Goal: Information Seeking & Learning: Learn about a topic

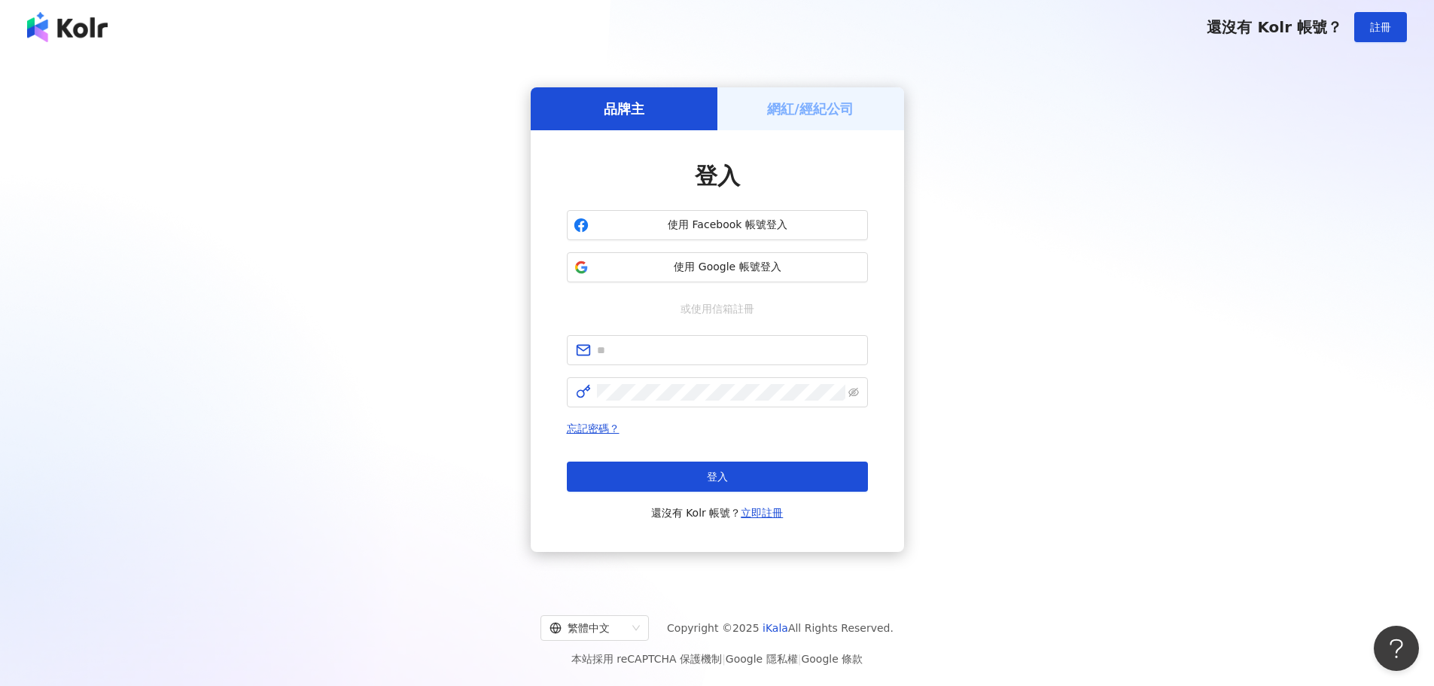
click at [819, 112] on h5 "網紅/經紀公司" at bounding box center [810, 108] width 87 height 19
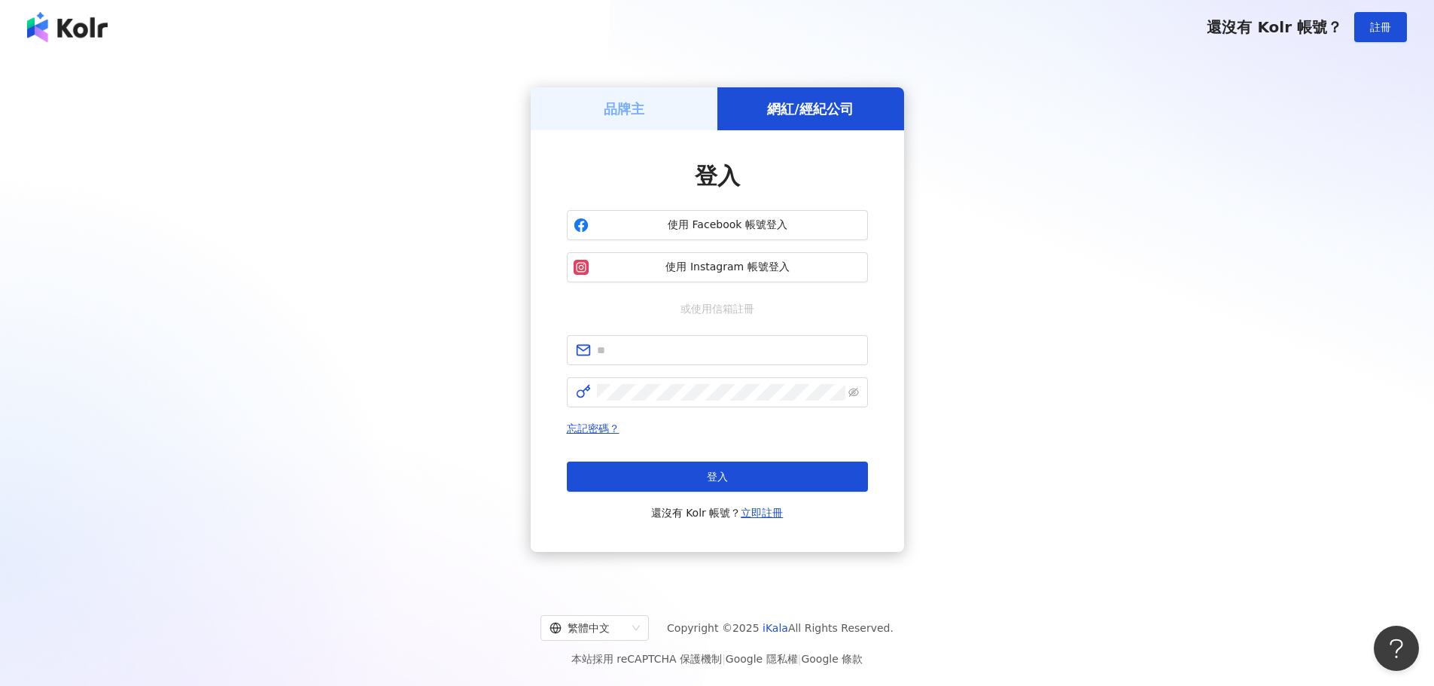
click at [652, 114] on div "品牌主" at bounding box center [624, 108] width 187 height 43
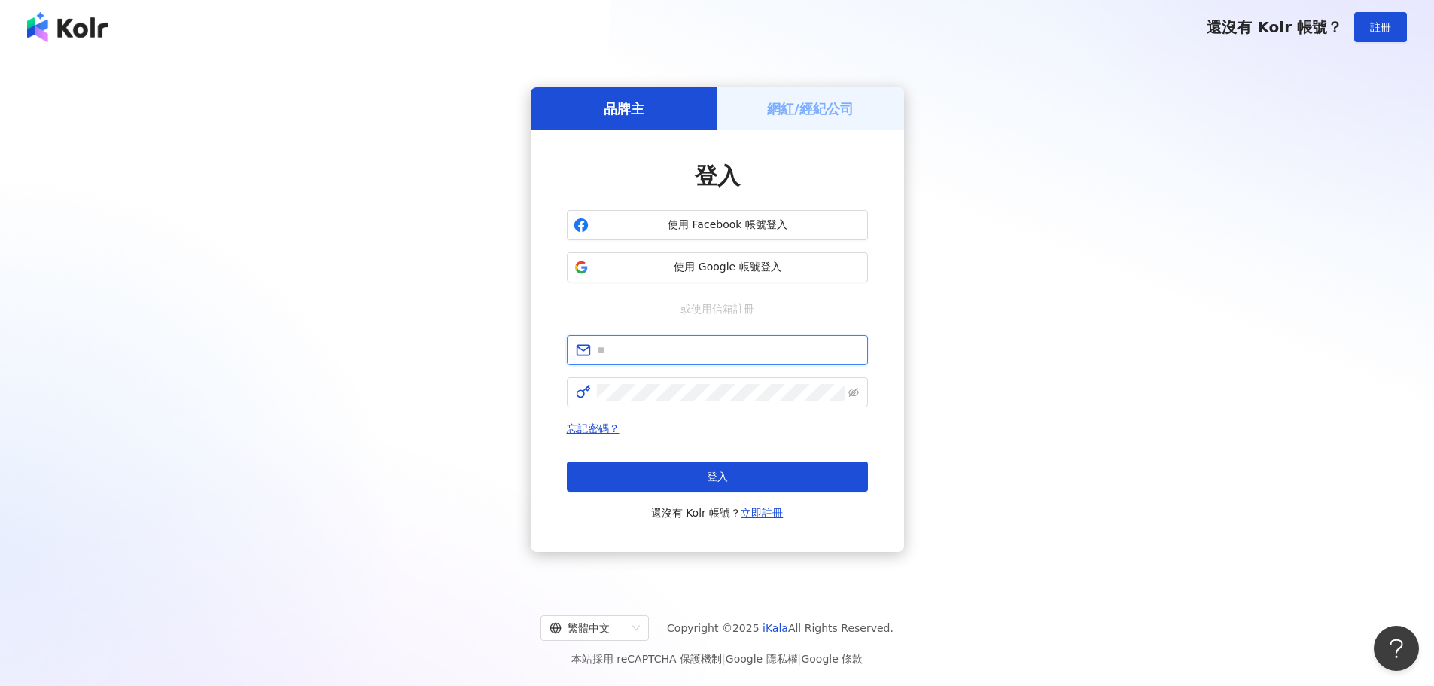
click at [660, 351] on input "text" at bounding box center [728, 350] width 262 height 17
paste input "**********"
type input "**********"
click at [857, 390] on icon "eye-invisible" at bounding box center [853, 392] width 11 height 11
click at [733, 472] on button "登入" at bounding box center [717, 476] width 301 height 30
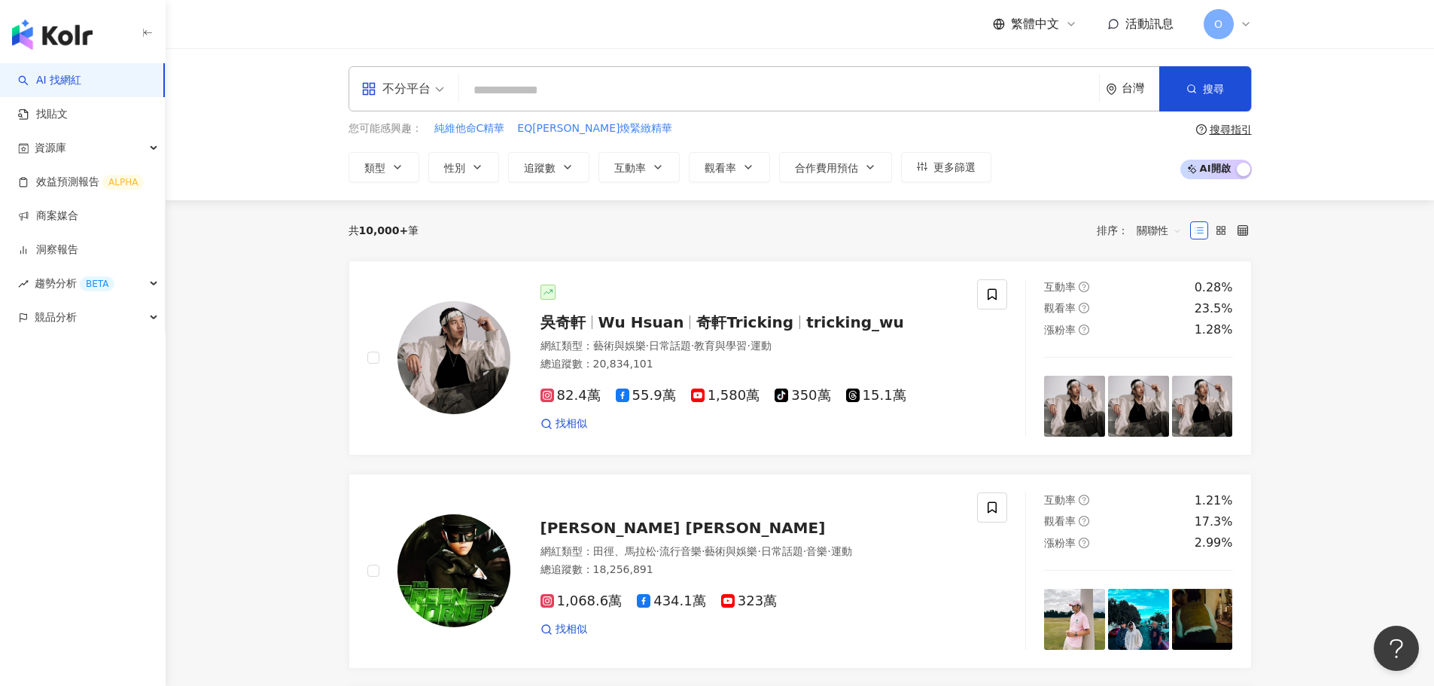
click at [435, 92] on span "不分平台" at bounding box center [402, 89] width 83 height 24
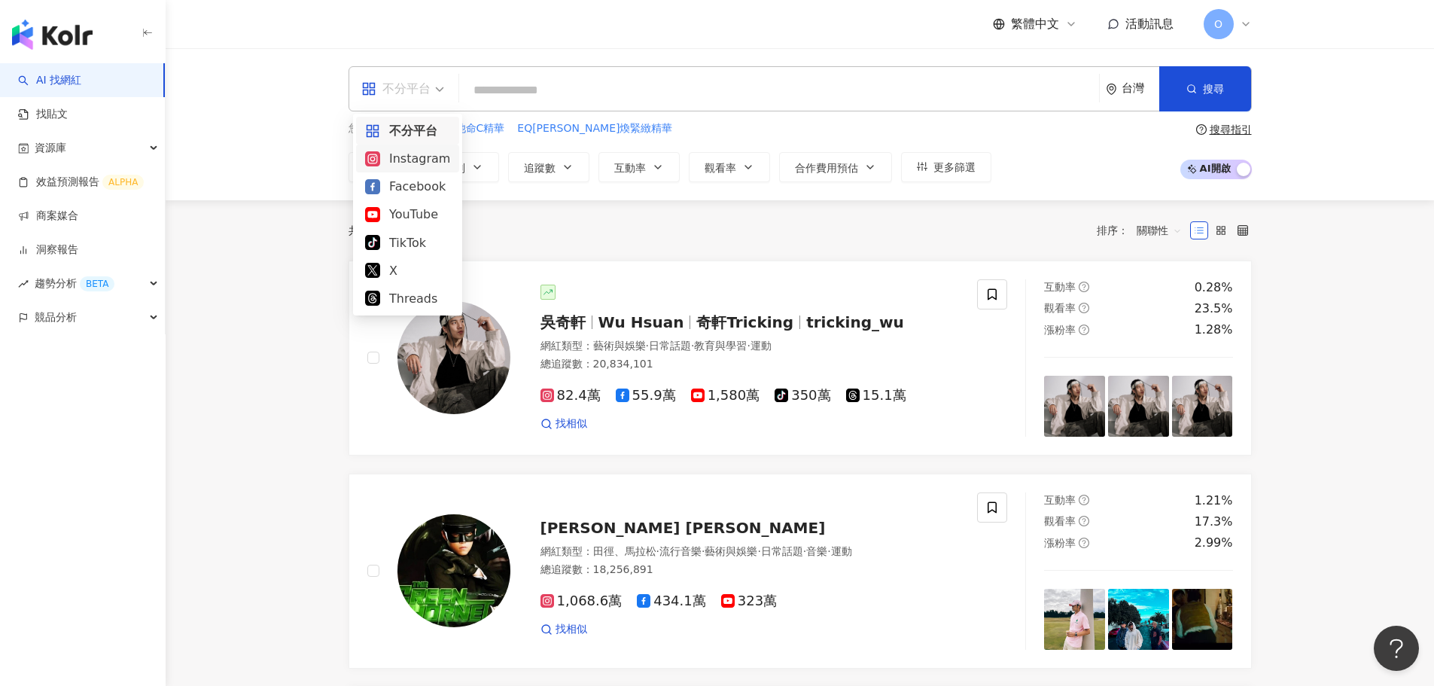
click at [561, 89] on input "search" at bounding box center [779, 90] width 628 height 29
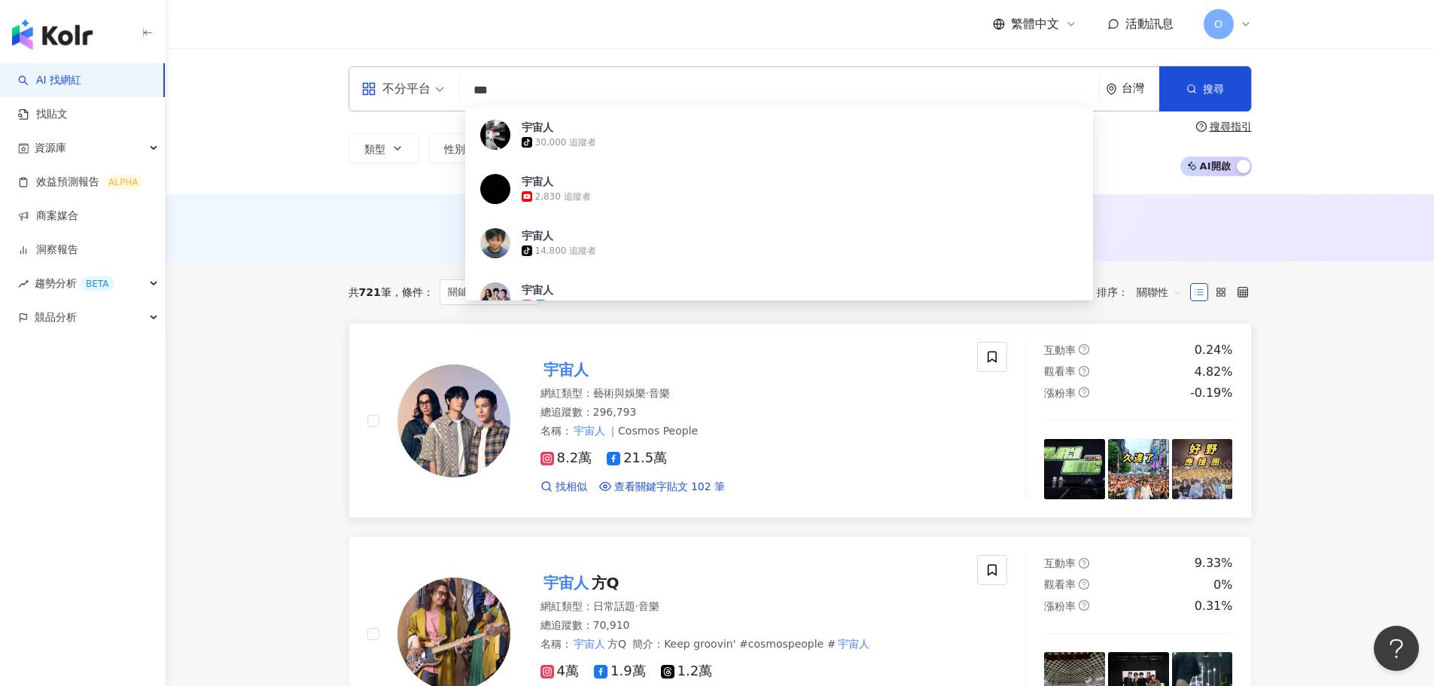
type input "***"
click at [766, 372] on div "宇宙人" at bounding box center [749, 369] width 419 height 21
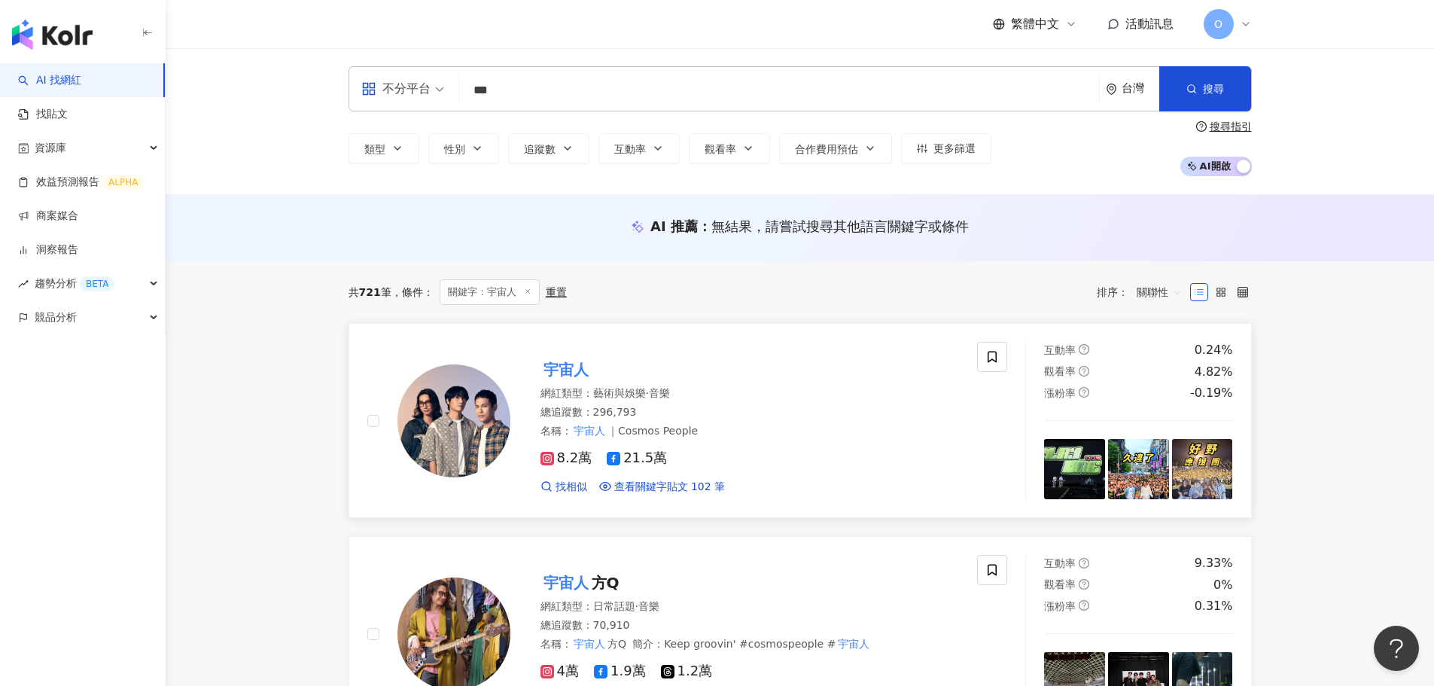
click at [577, 368] on mark "宇宙人" at bounding box center [565, 369] width 51 height 24
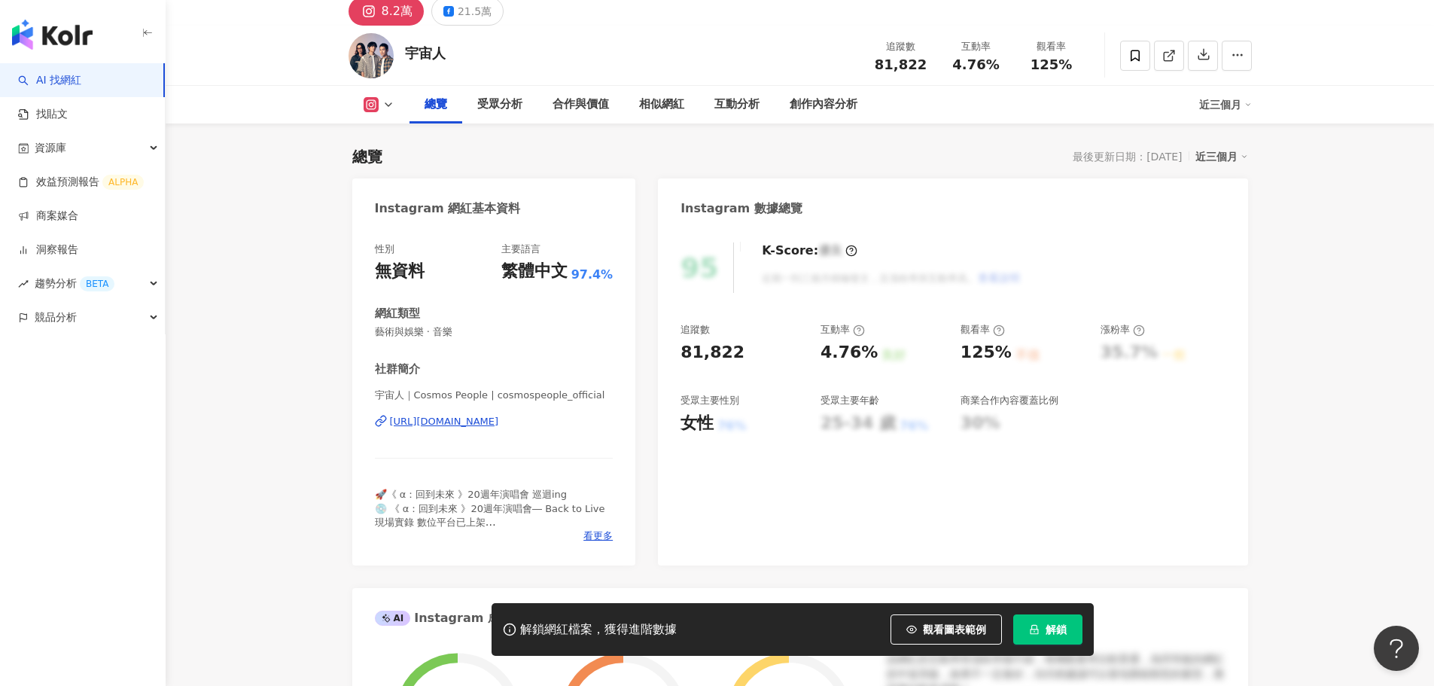
scroll to position [151, 0]
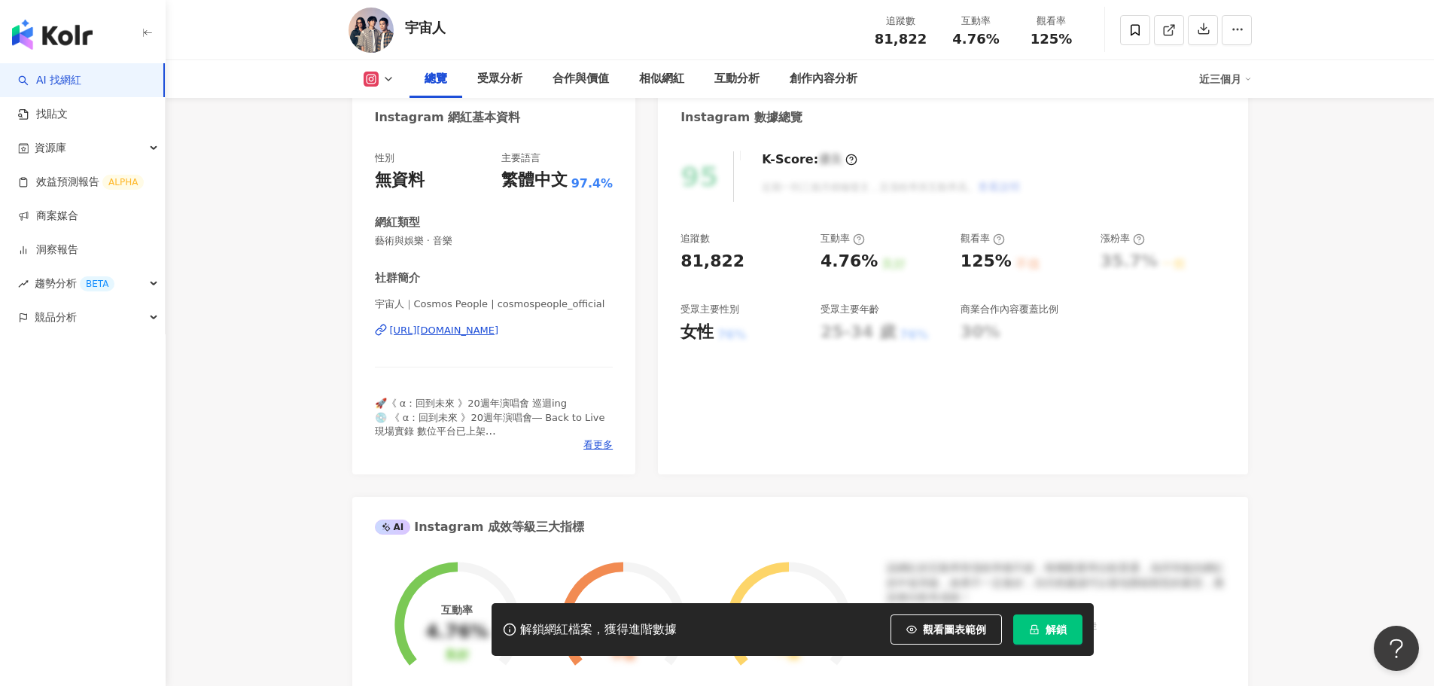
click at [981, 321] on div "30%" at bounding box center [980, 332] width 40 height 23
click at [981, 331] on div "30%" at bounding box center [980, 332] width 40 height 23
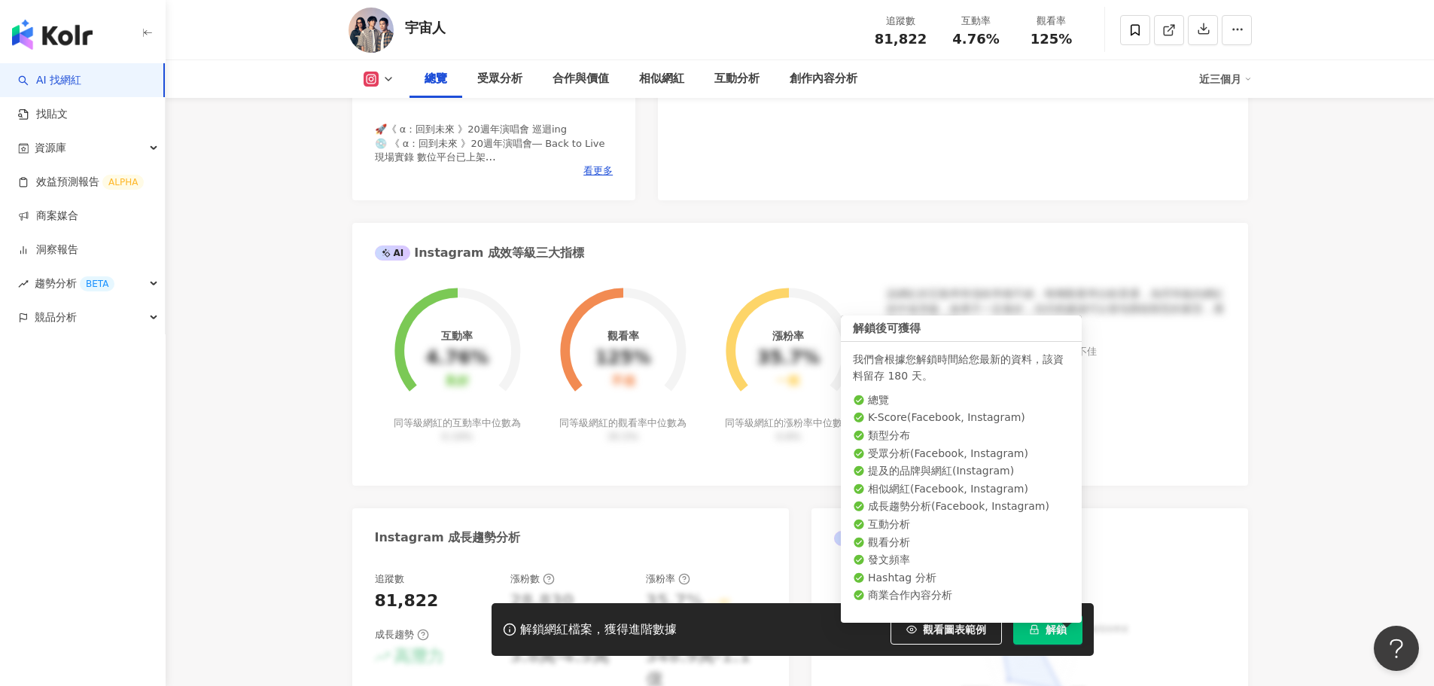
scroll to position [452, 0]
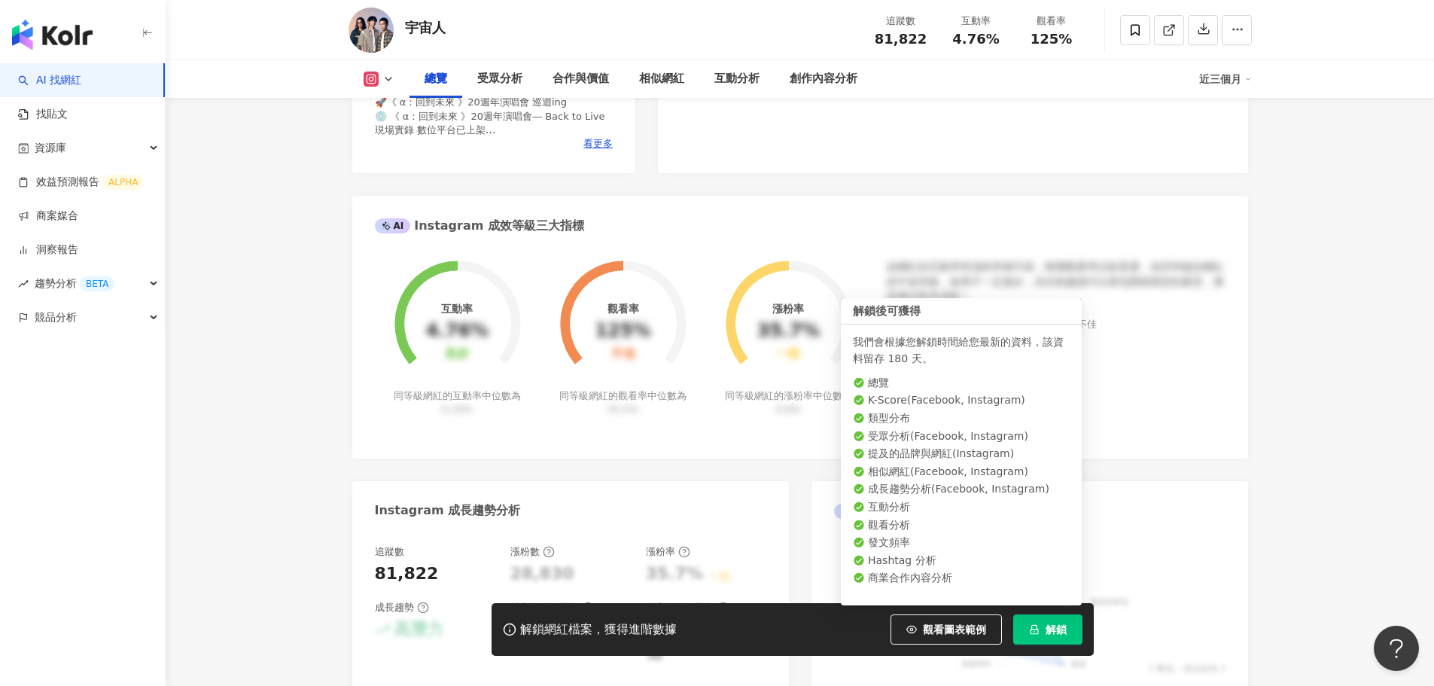
click at [1054, 629] on span "解鎖" at bounding box center [1055, 629] width 21 height 12
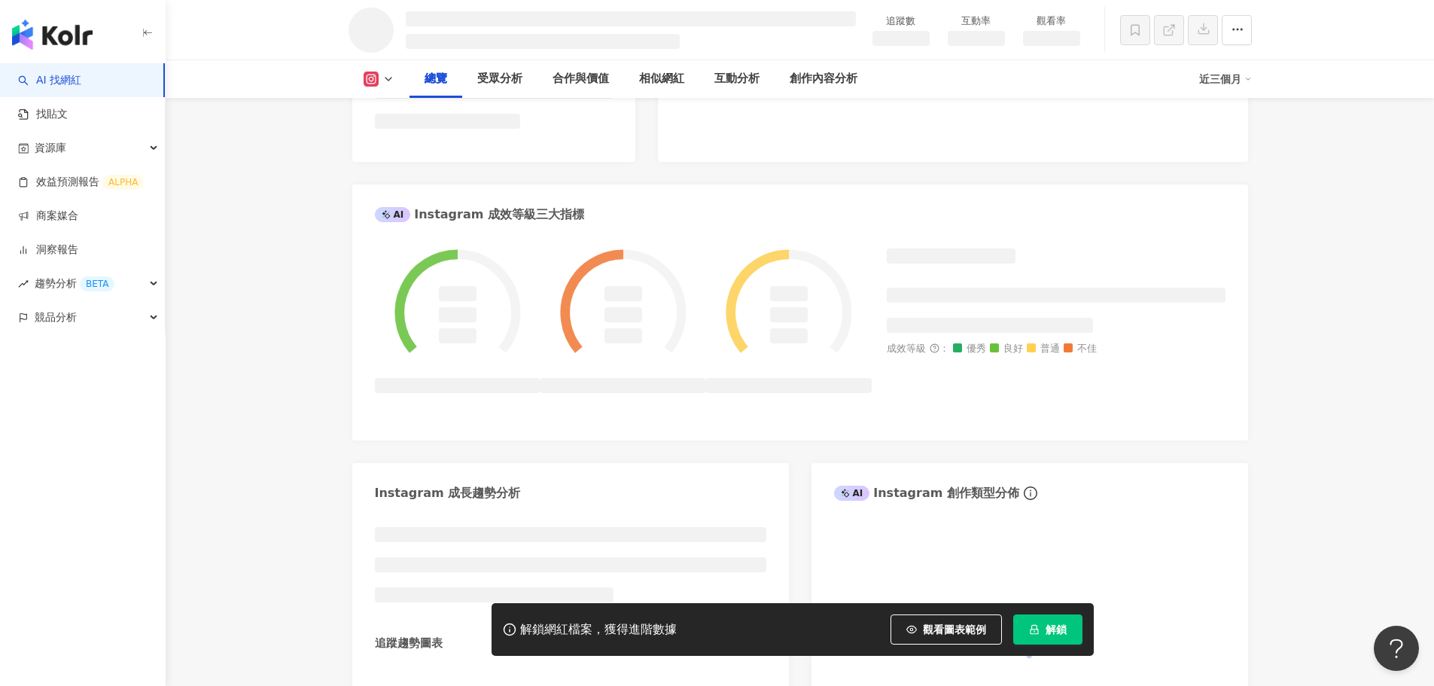
scroll to position [506, 0]
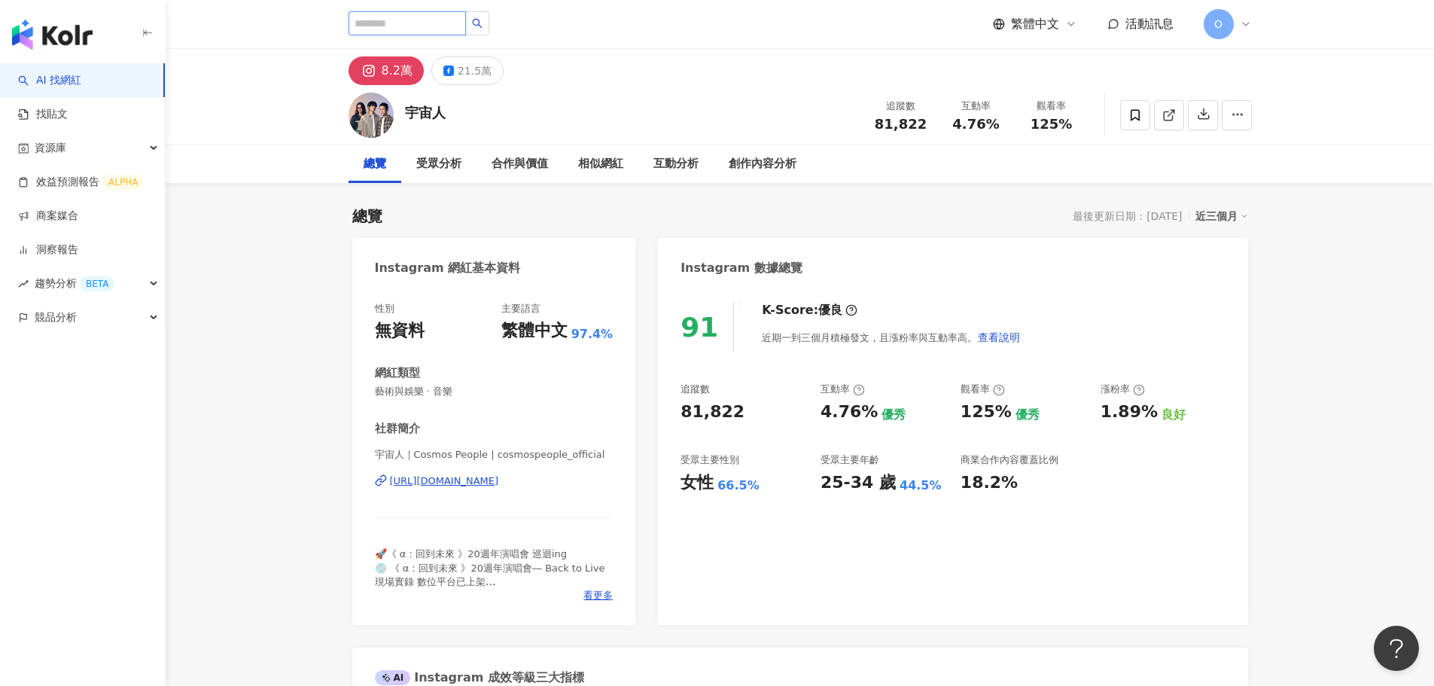
click at [405, 17] on input "search" at bounding box center [406, 23] width 117 height 24
type input "**"
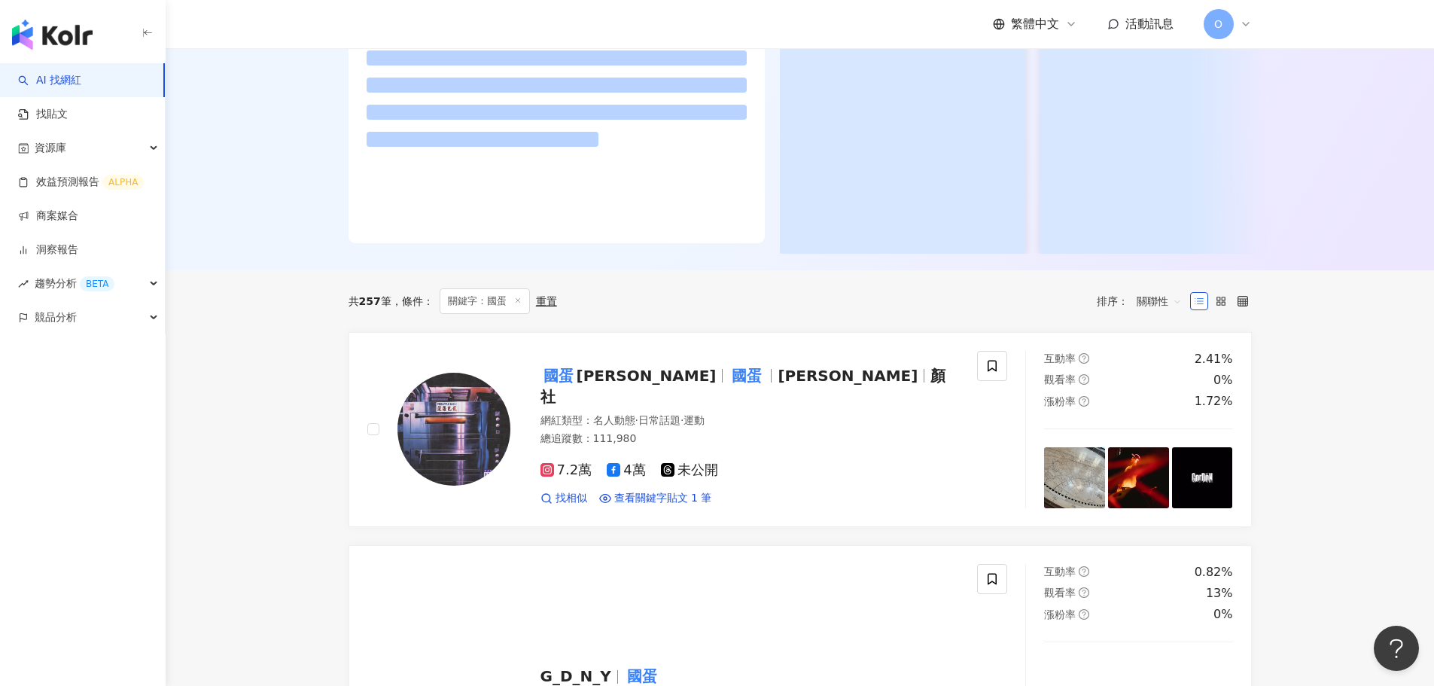
scroll to position [226, 0]
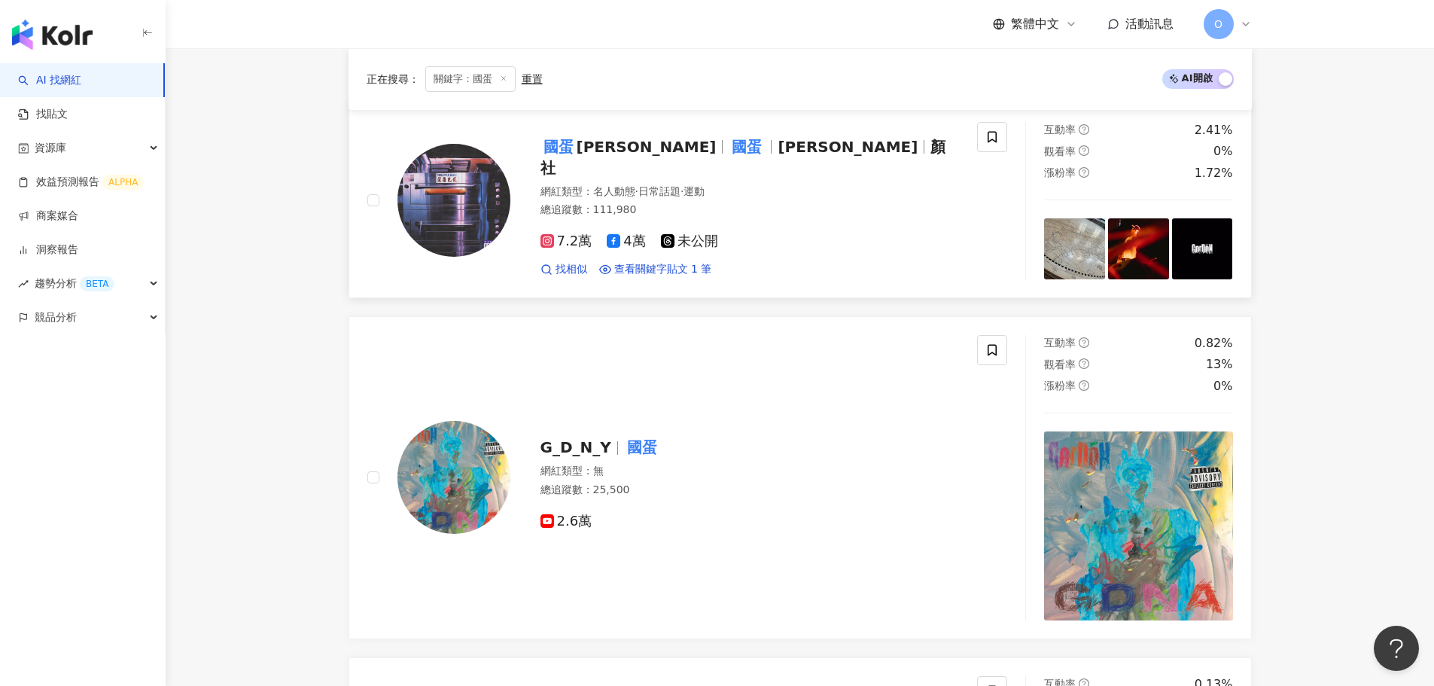
click at [613, 156] on span "GorDoN" at bounding box center [646, 147] width 140 height 18
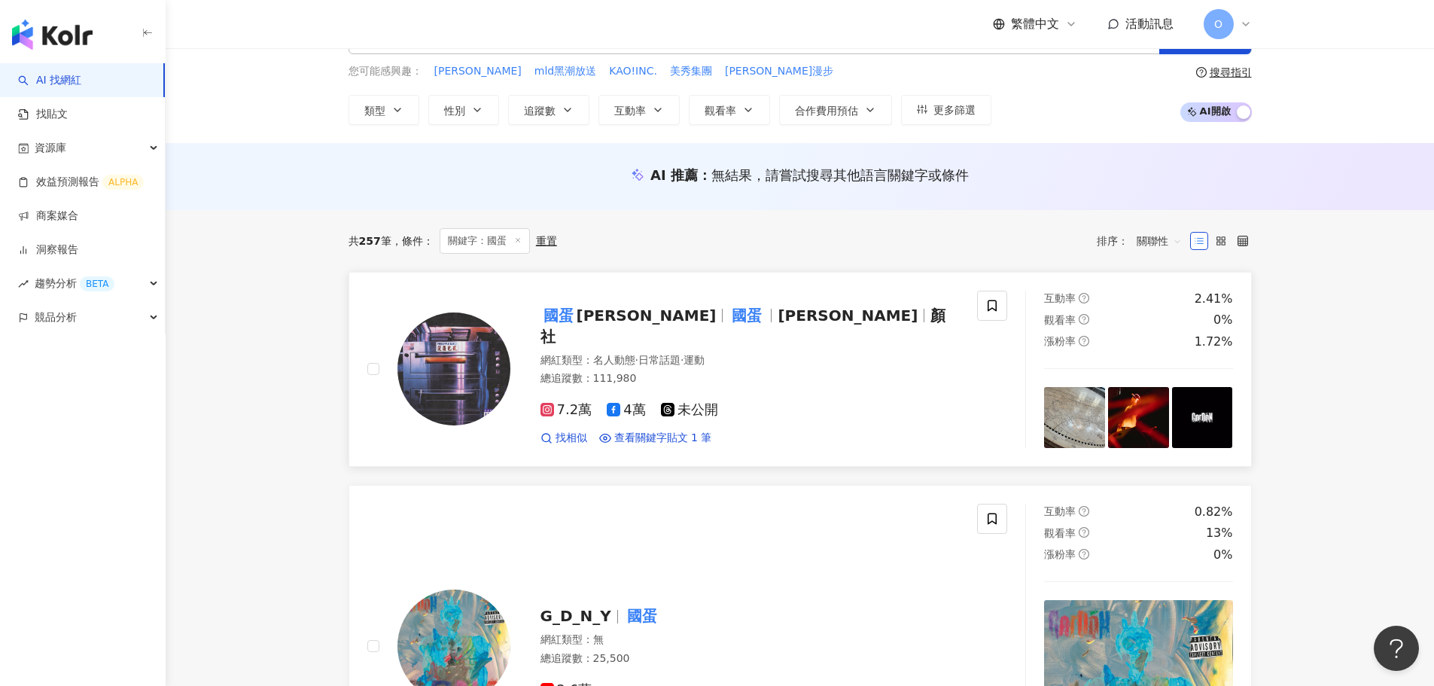
scroll to position [151, 0]
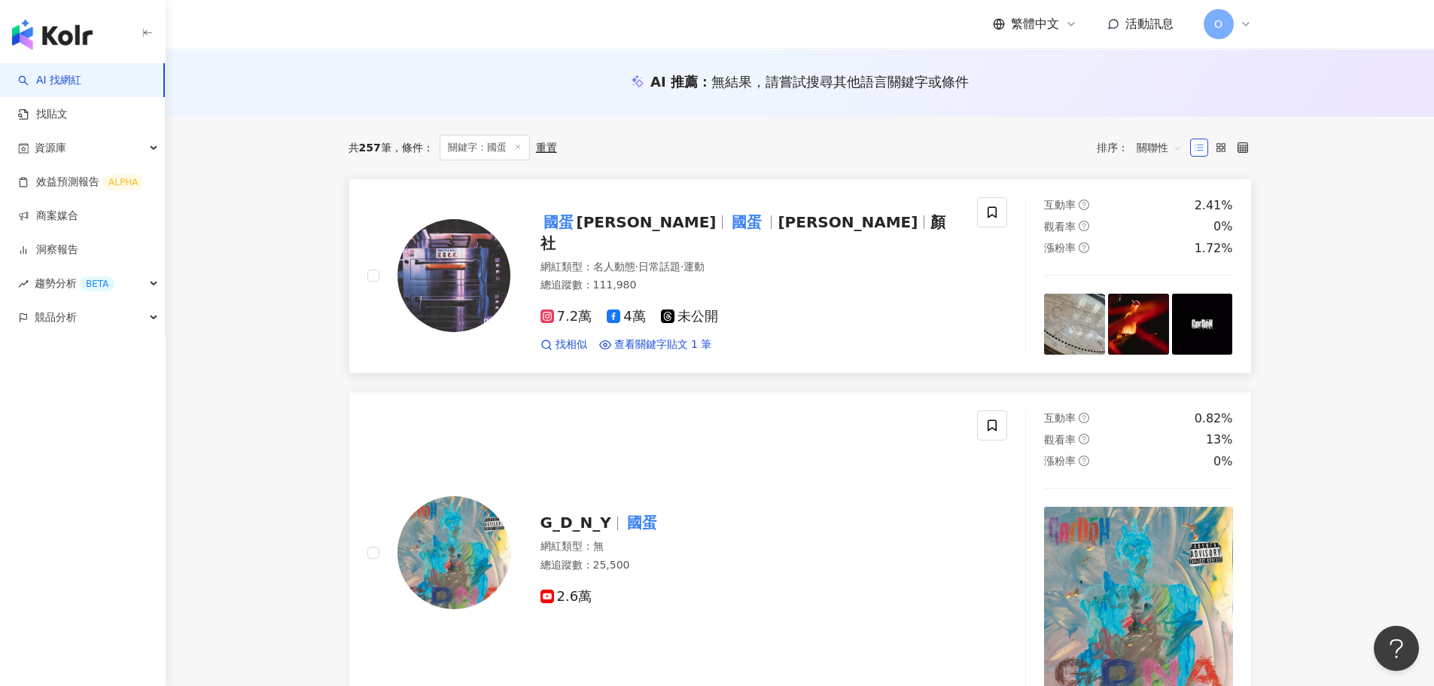
click at [616, 226] on span "GorDoN" at bounding box center [646, 222] width 140 height 18
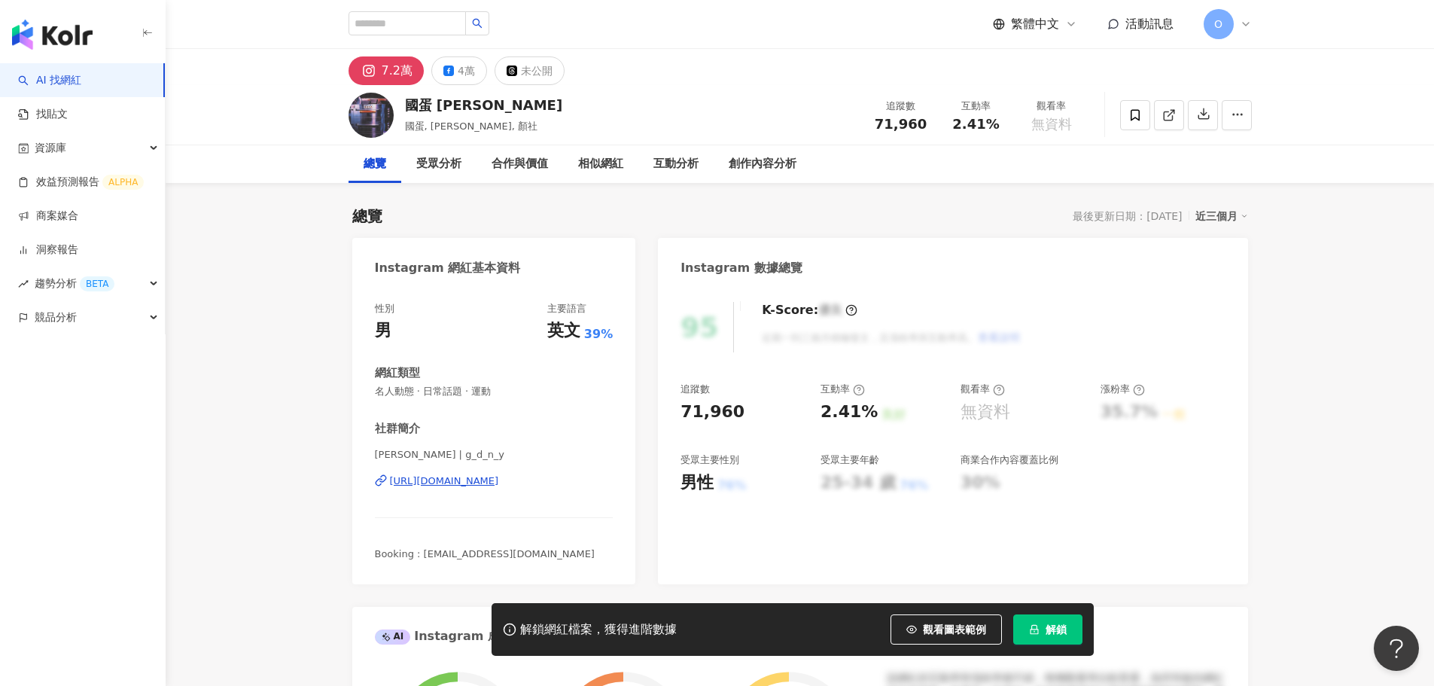
click at [1060, 631] on span "解鎖" at bounding box center [1055, 629] width 21 height 12
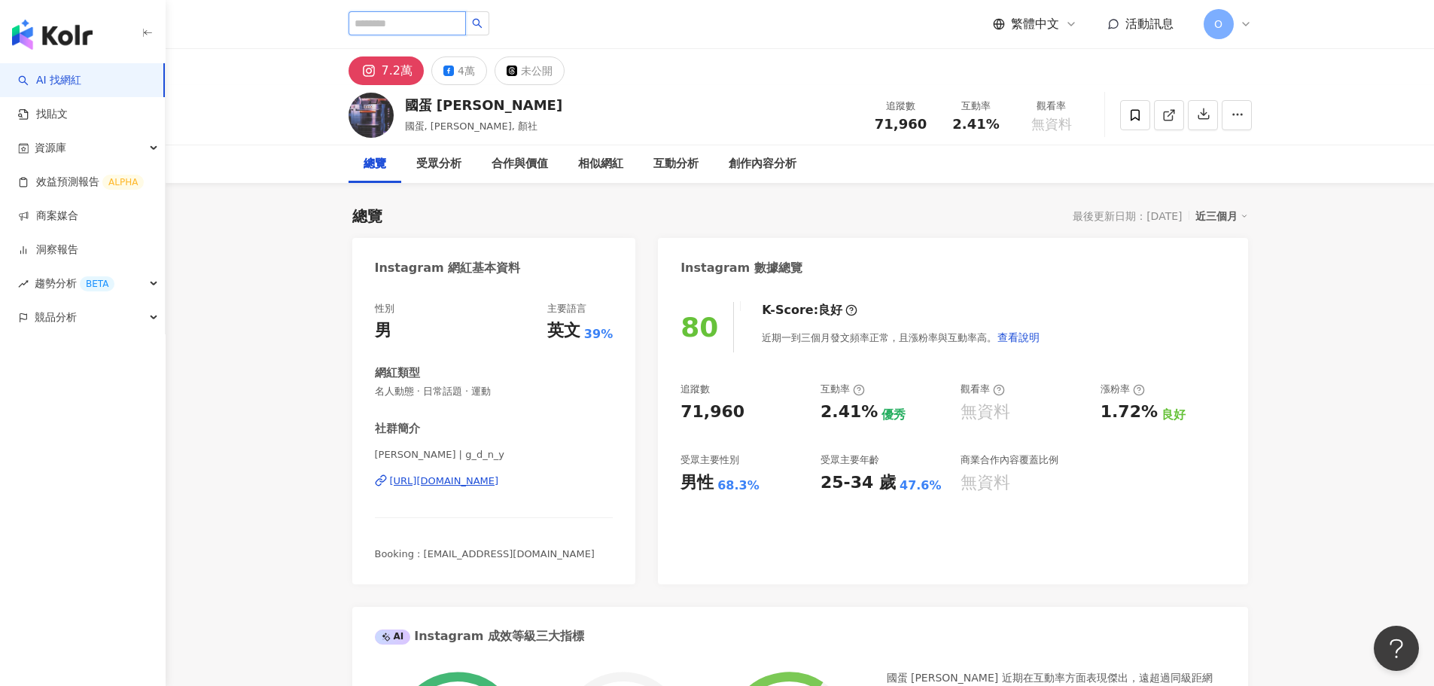
click at [377, 25] on input "search" at bounding box center [406, 23] width 117 height 24
type input "**"
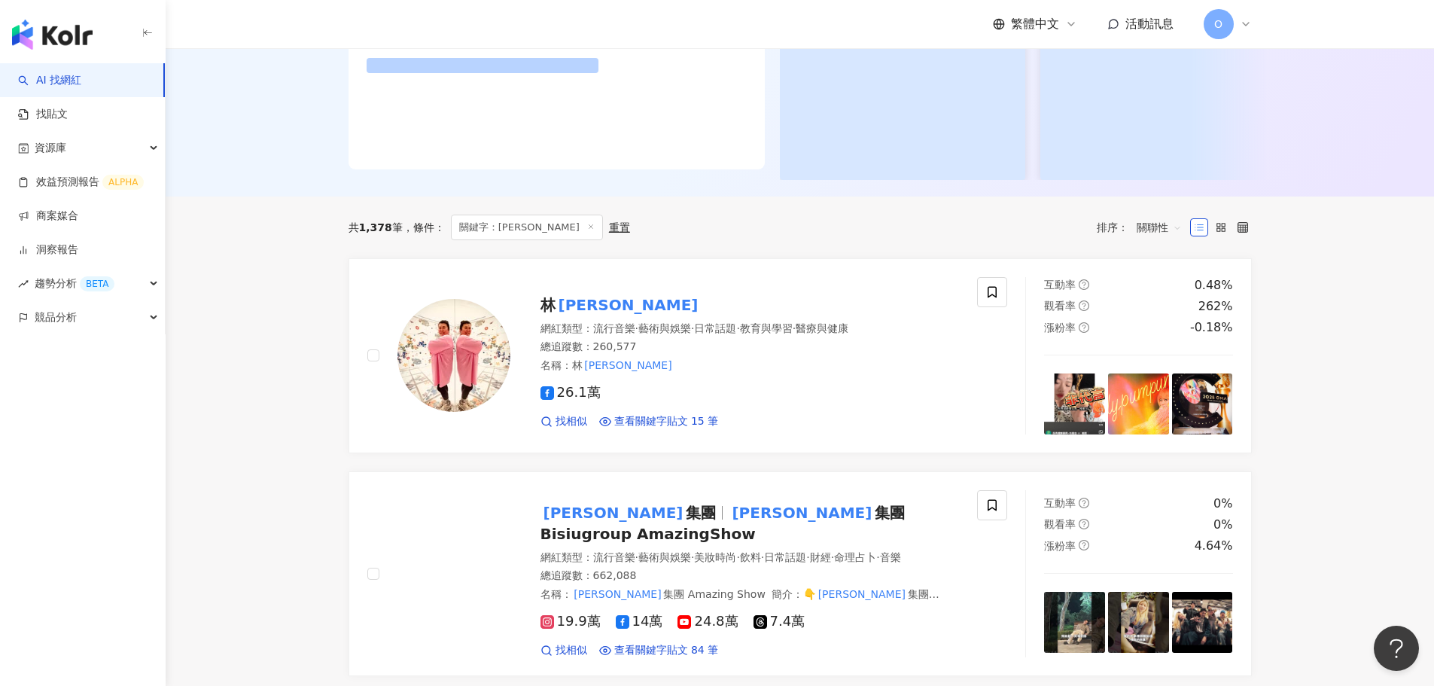
scroll to position [376, 0]
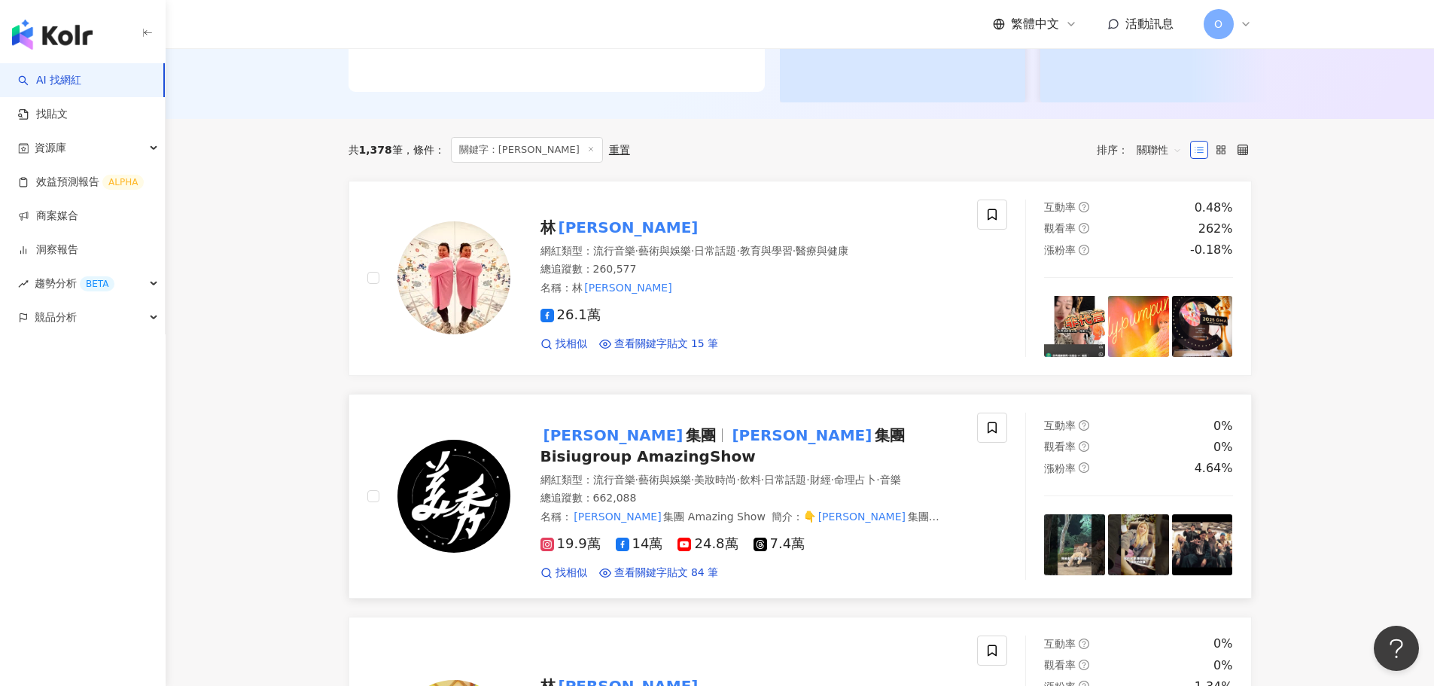
click at [684, 443] on span "集團 Bisiugroup AmazingShow" at bounding box center [722, 445] width 365 height 39
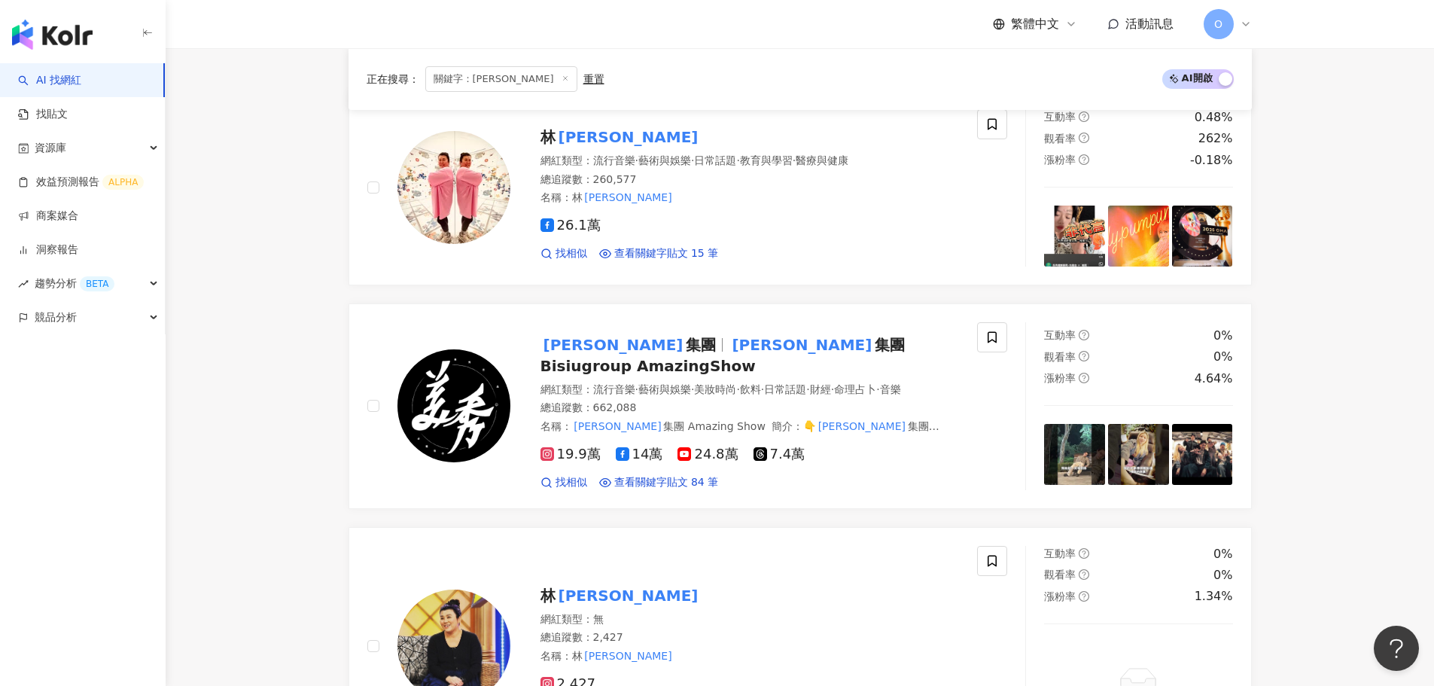
scroll to position [0, 0]
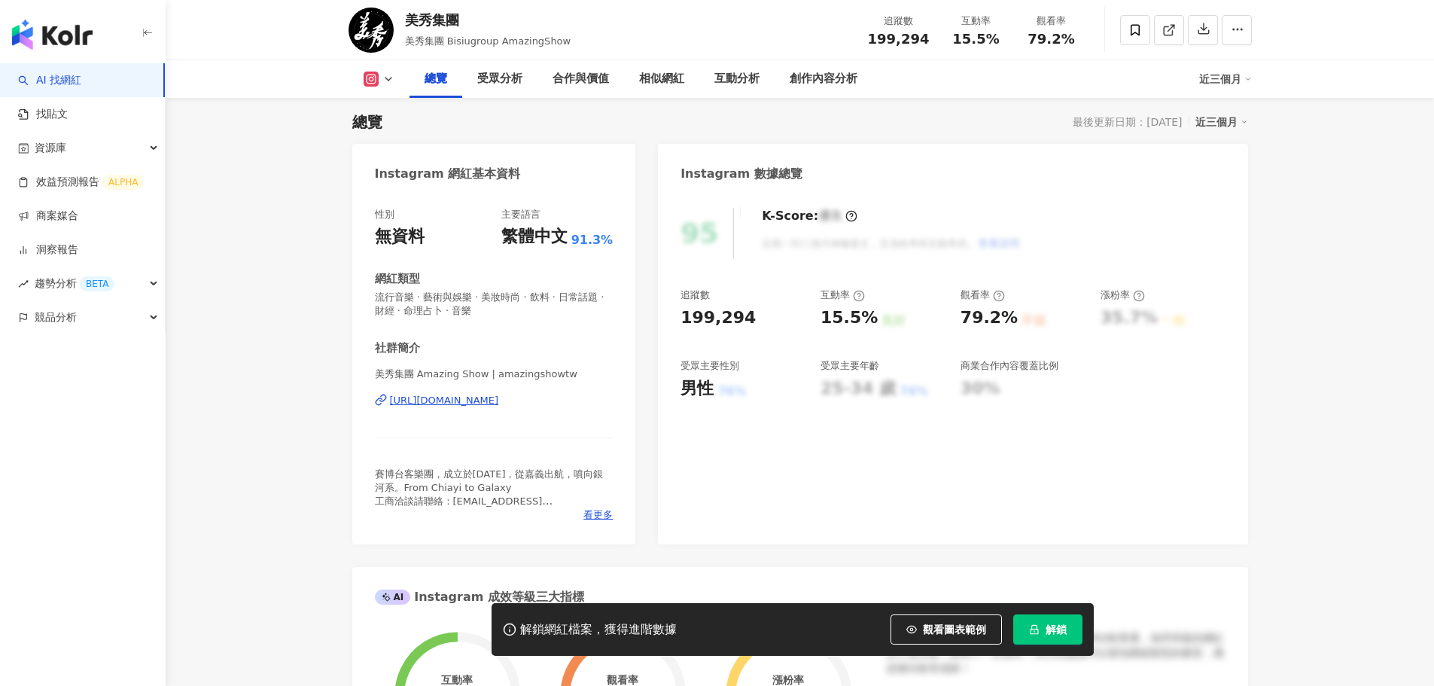
scroll to position [151, 0]
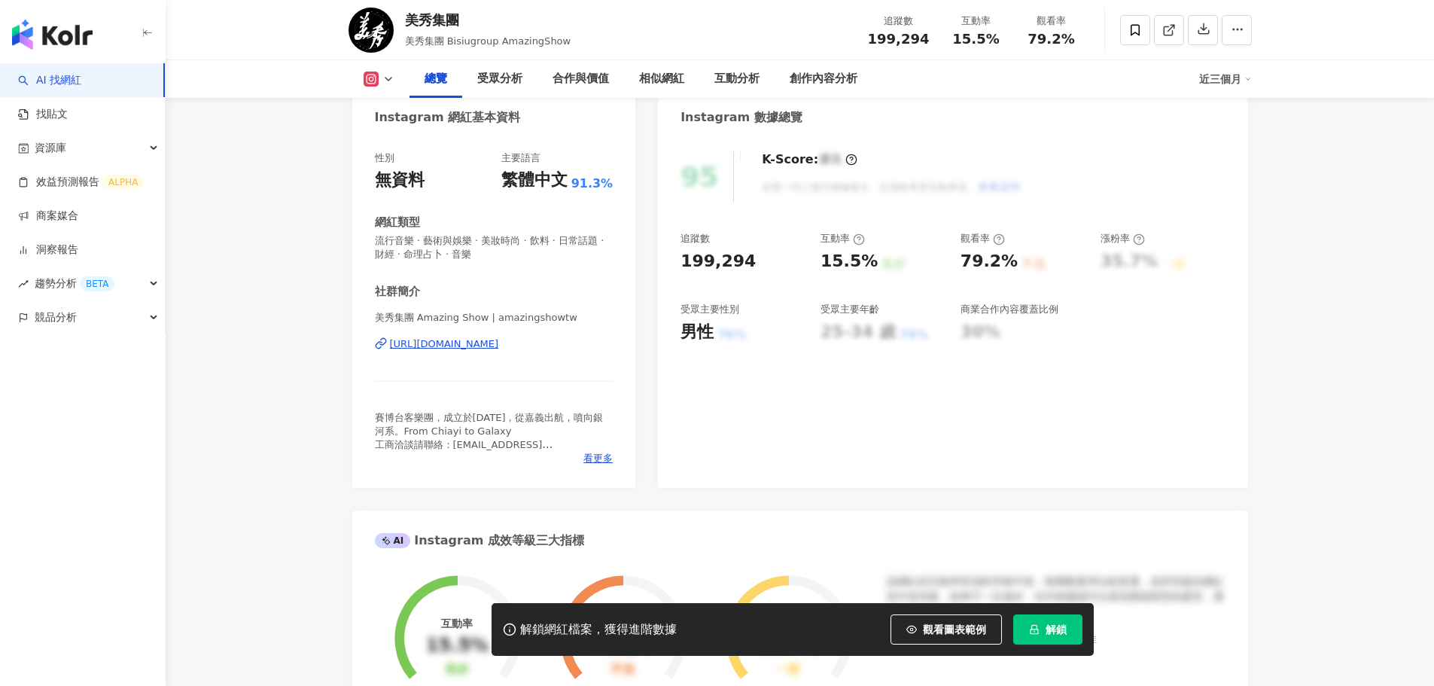
drag, startPoint x: 1048, startPoint y: 621, endPoint x: 1433, endPoint y: 500, distance: 403.2
click at [1048, 621] on button "解鎖" at bounding box center [1047, 629] width 69 height 30
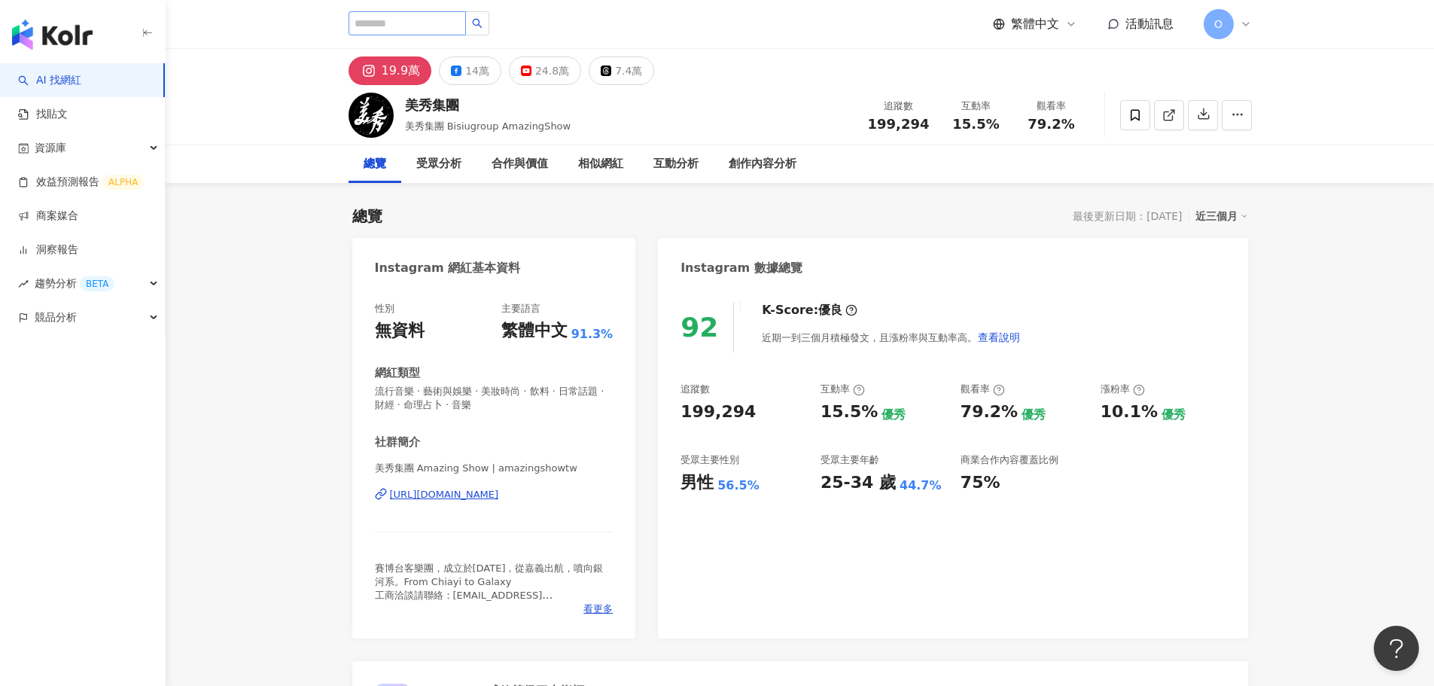
click at [413, 35] on div at bounding box center [418, 24] width 141 height 26
